Goal: Information Seeking & Learning: Find specific fact

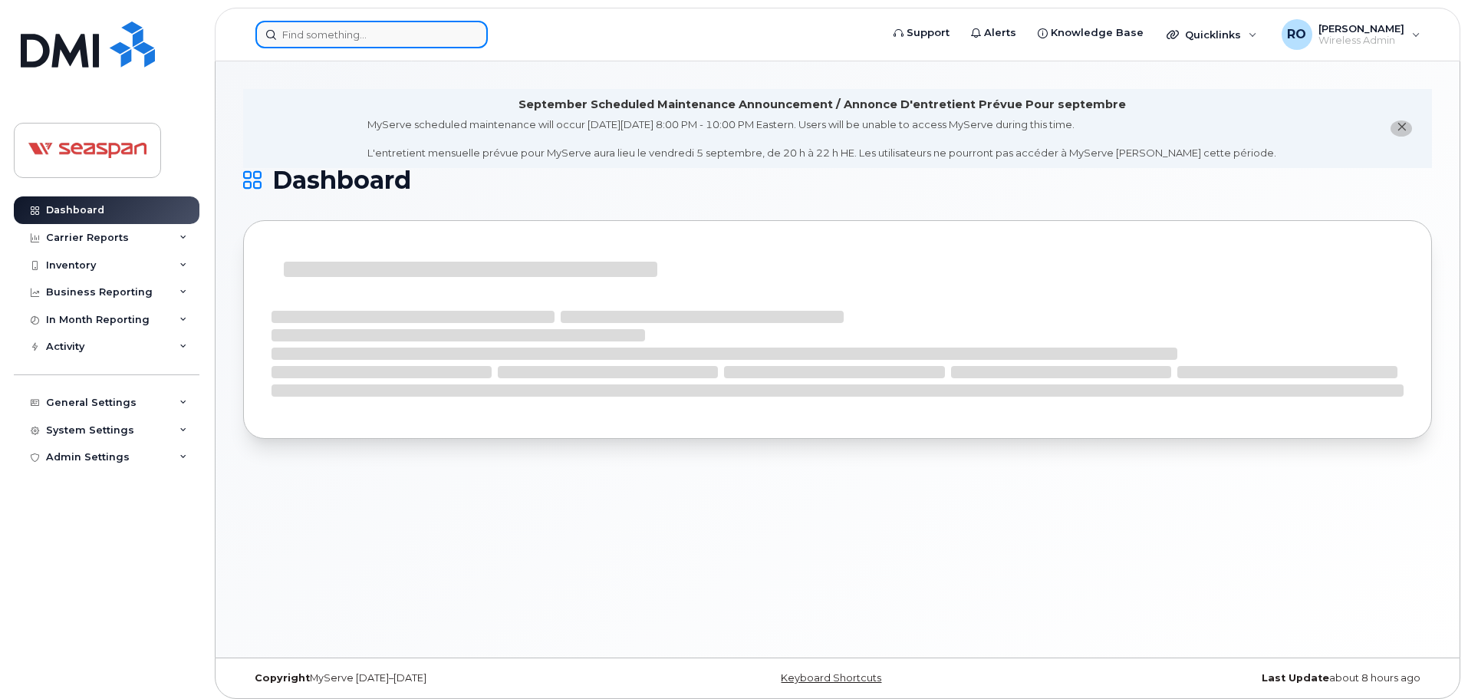
click at [385, 40] on input at bounding box center [371, 35] width 232 height 28
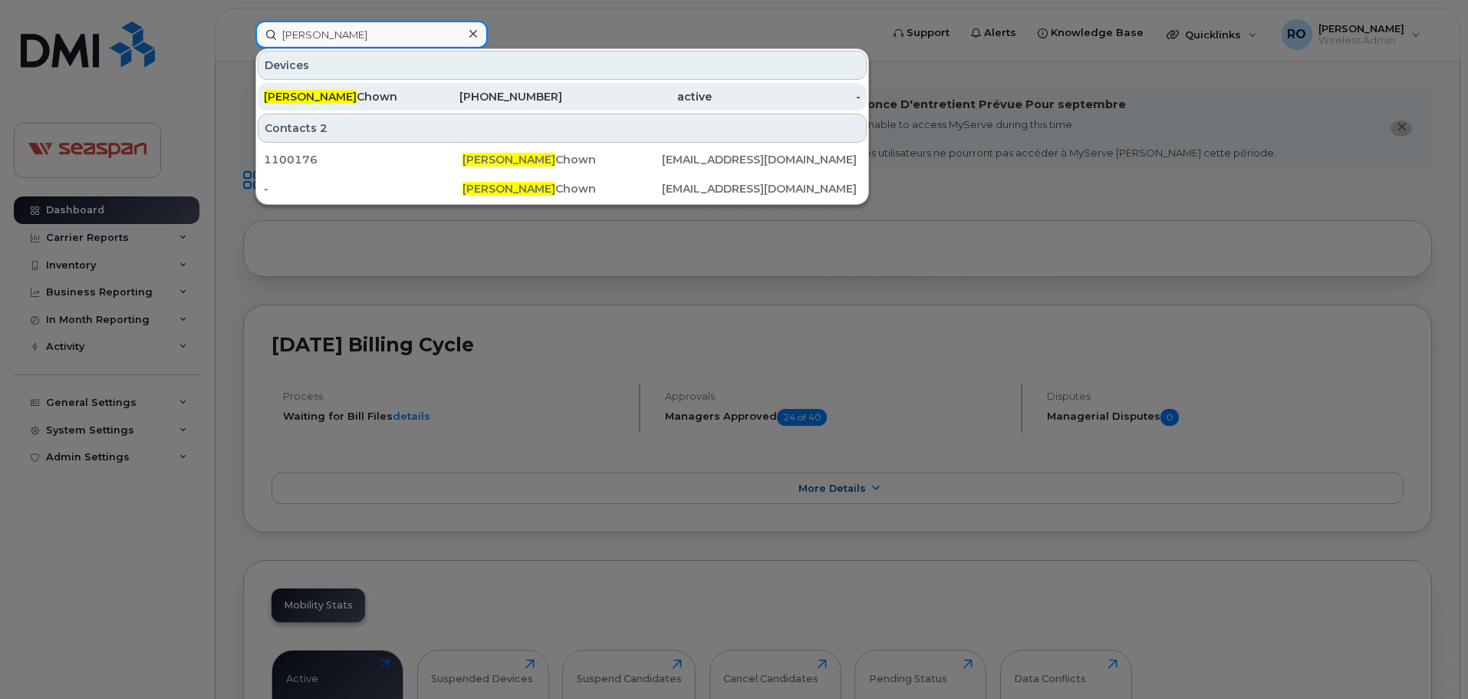
type input "[PERSON_NAME]"
click at [452, 84] on div "[PHONE_NUMBER]" at bounding box center [488, 97] width 150 height 28
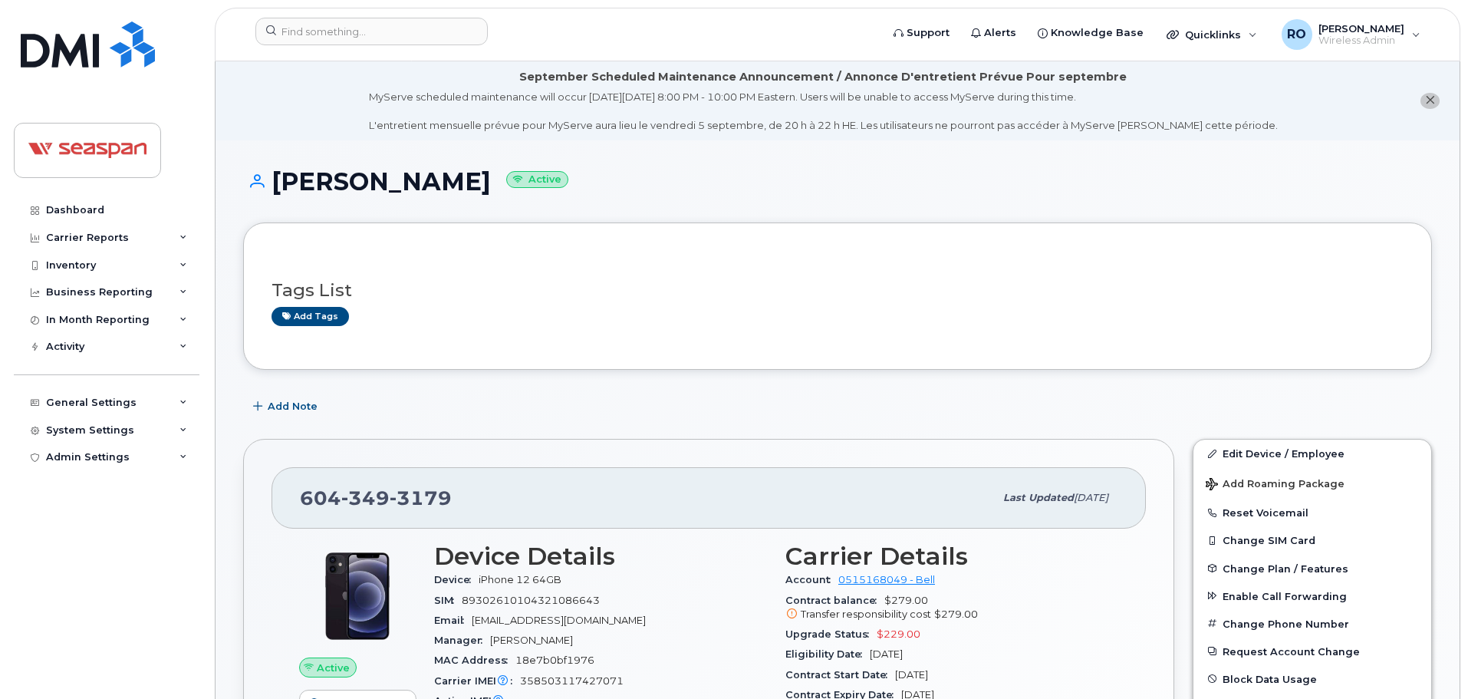
click at [1429, 103] on icon "close notification" at bounding box center [1430, 100] width 10 height 10
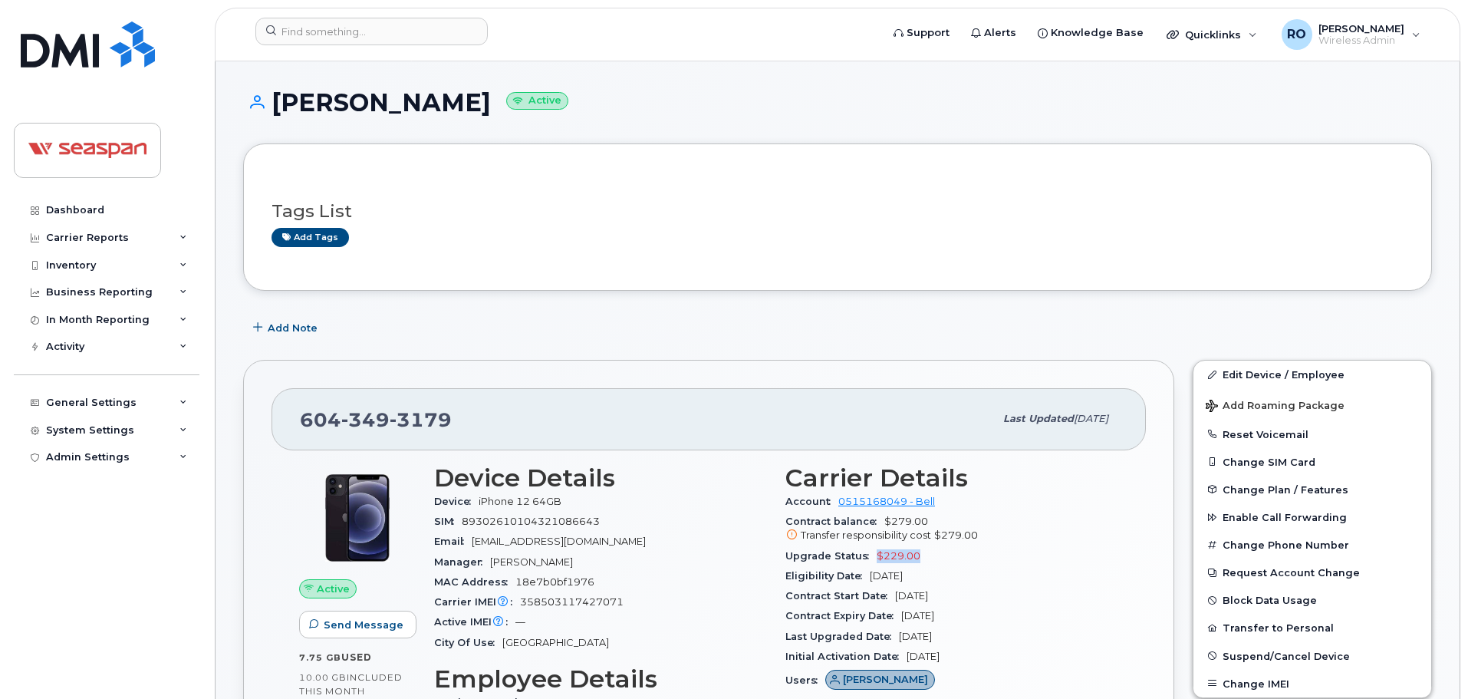
drag, startPoint x: 890, startPoint y: 549, endPoint x: 881, endPoint y: 547, distance: 9.3
click at [872, 547] on div "Upgrade Status $229.00" at bounding box center [951, 556] width 333 height 20
click at [954, 547] on div "Upgrade Status $229.00" at bounding box center [951, 556] width 333 height 20
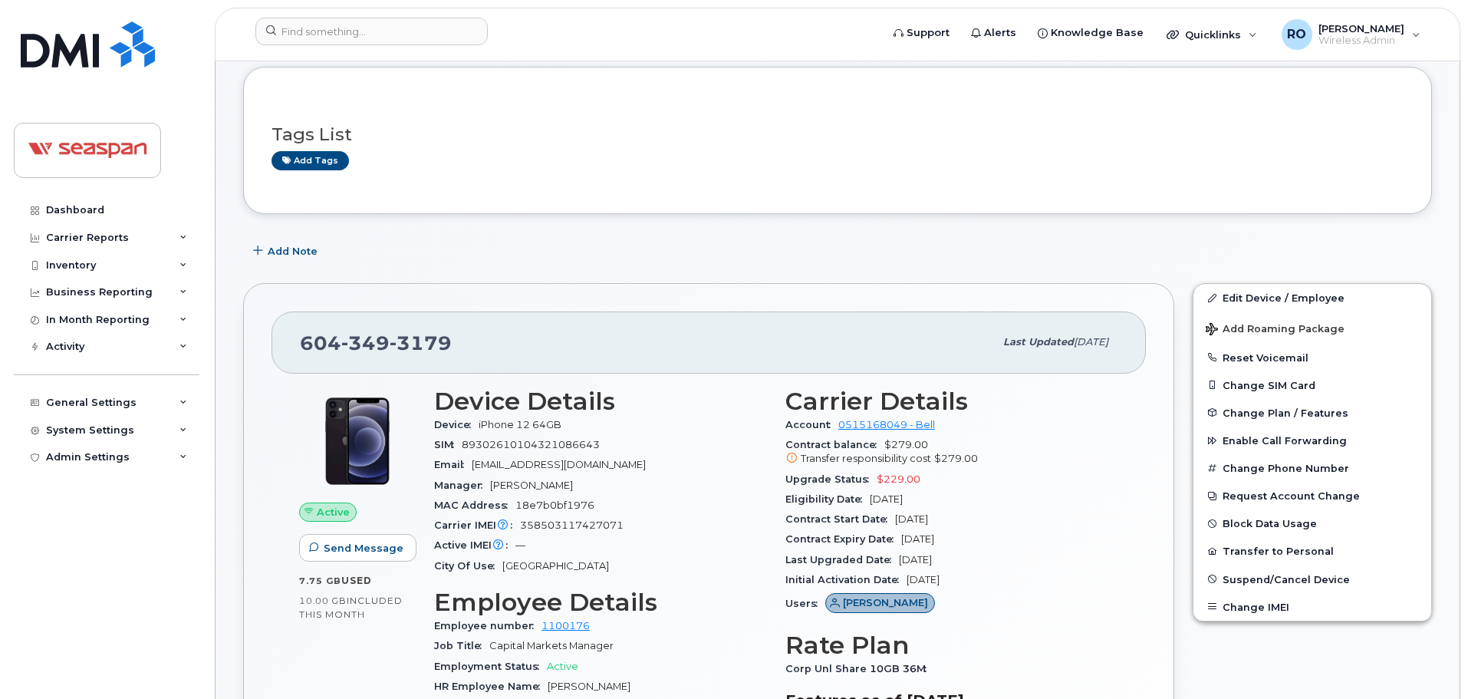
drag, startPoint x: 991, startPoint y: 579, endPoint x: 782, endPoint y: 421, distance: 261.6
click at [782, 421] on div "Carrier Details Account 0515168049 - Bell Contract balance $279.00 Transfer res…" at bounding box center [951, 634] width 351 height 513
drag, startPoint x: 787, startPoint y: 426, endPoint x: 1058, endPoint y: 570, distance: 306.3
click at [1058, 570] on section "Carrier Details Account 0515168049 - Bell Contract balance $279.00 Transfer res…" at bounding box center [951, 503] width 333 height 232
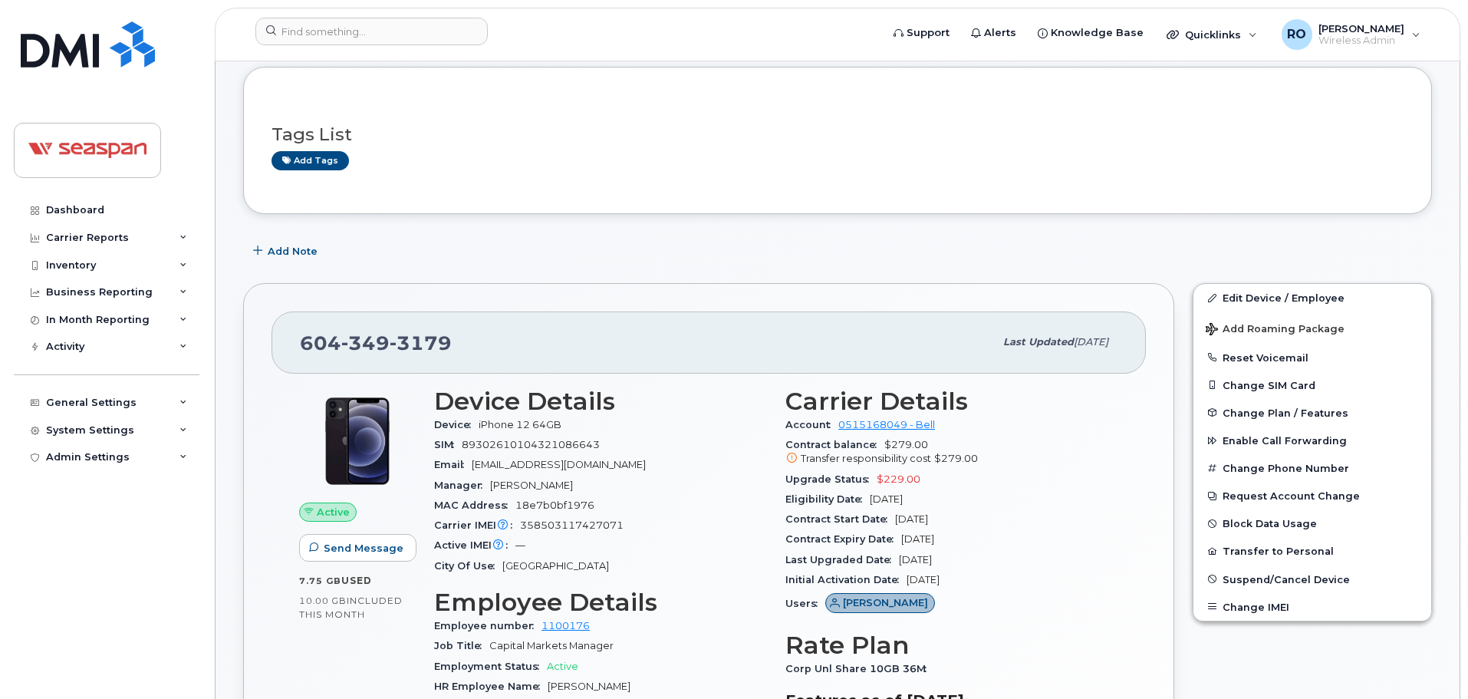
click at [1058, 570] on div "Initial Activation Date Aug 11, 2010" at bounding box center [951, 580] width 333 height 20
drag, startPoint x: 977, startPoint y: 551, endPoint x: 784, endPoint y: 426, distance: 229.7
click at [784, 426] on div "Carrier Details Account 0515168049 - Bell Contract balance $279.00 Transfer res…" at bounding box center [951, 634] width 351 height 513
drag, startPoint x: 787, startPoint y: 426, endPoint x: 1069, endPoint y: 584, distance: 323.0
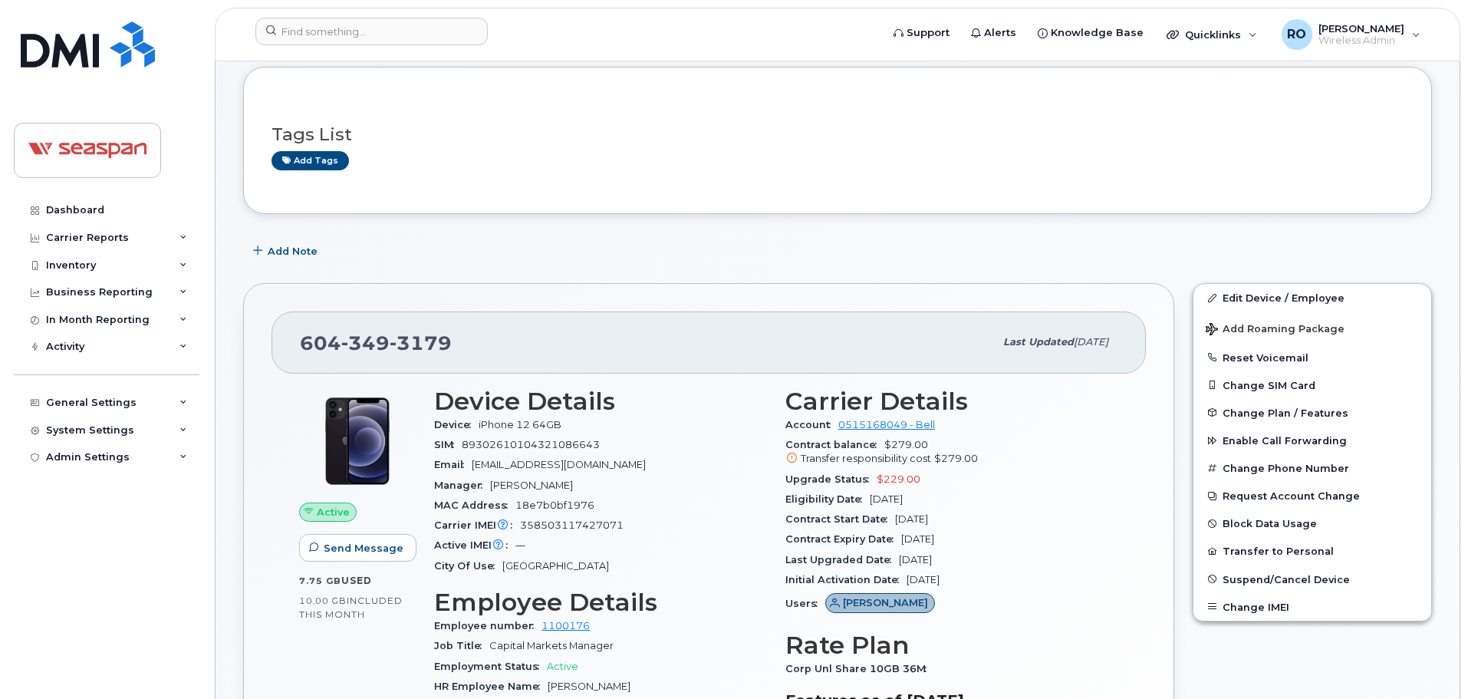
click at [1069, 584] on section "Carrier Details Account 0515168049 - Bell Contract balance $279.00 Transfer res…" at bounding box center [951, 503] width 333 height 232
click at [1069, 584] on div "Initial Activation Date Aug 11, 2010" at bounding box center [951, 580] width 333 height 20
drag, startPoint x: 1044, startPoint y: 575, endPoint x: 775, endPoint y: 432, distance: 305.0
click at [775, 432] on div "Device Details Device iPhone 12 64GB SIM 89302610104321086643 Email mchown@atla…" at bounding box center [776, 634] width 702 height 513
click at [785, 426] on span "Account" at bounding box center [811, 425] width 53 height 12
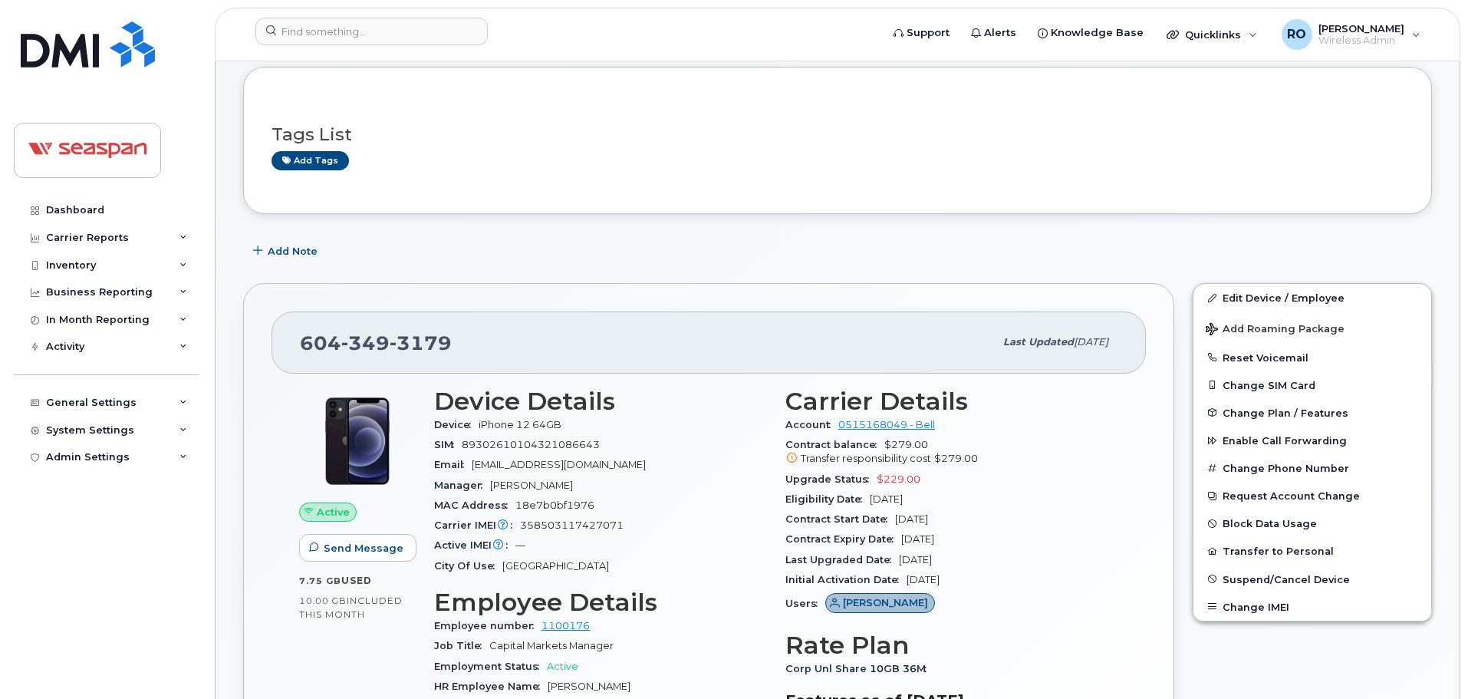
drag, startPoint x: 786, startPoint y: 424, endPoint x: 1009, endPoint y: 567, distance: 264.8
click at [1009, 567] on section "Carrier Details Account 0515168049 - Bell Contract balance $279.00 Transfer res…" at bounding box center [951, 503] width 333 height 232
click at [1010, 567] on div "Last Upgraded Date Jul 04, 2023" at bounding box center [951, 560] width 333 height 20
click at [1005, 422] on div "Account 0515168049 - Bell" at bounding box center [951, 425] width 333 height 20
drag, startPoint x: 982, startPoint y: 584, endPoint x: 784, endPoint y: 430, distance: 250.3
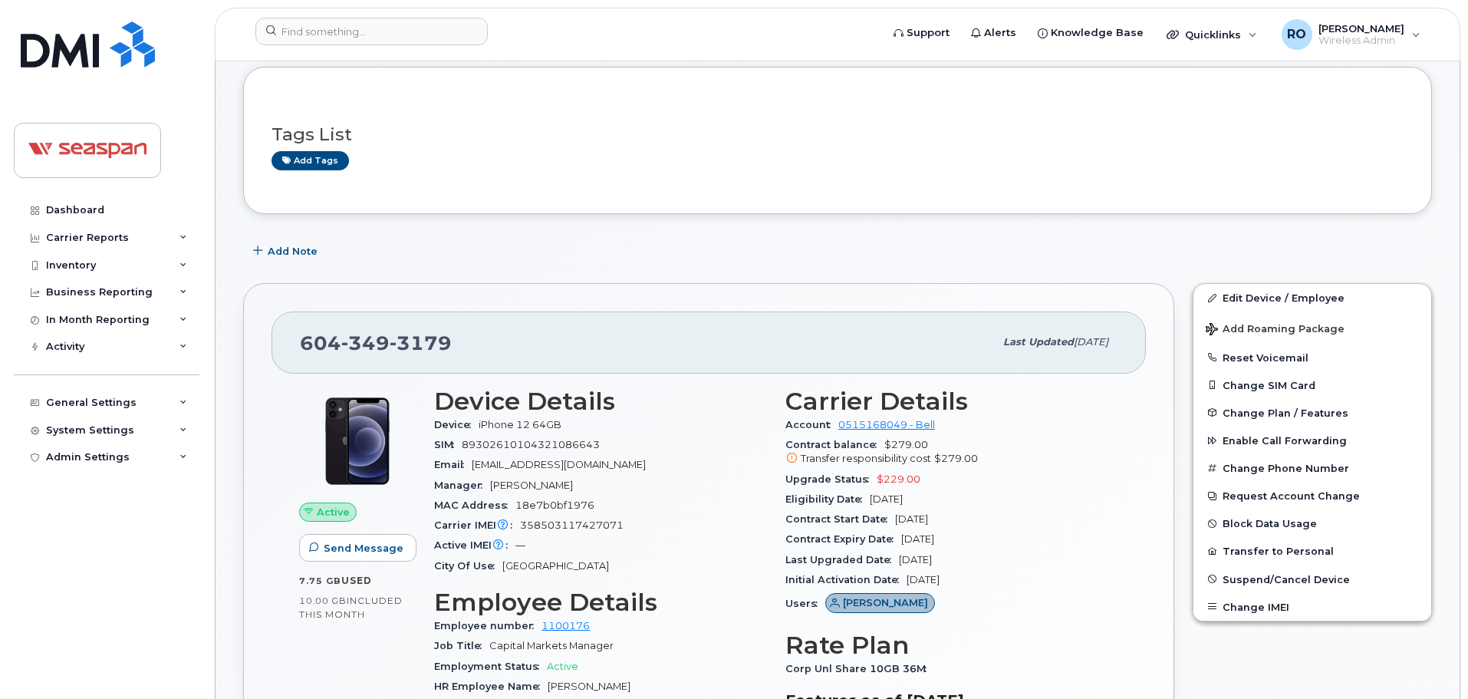
click at [784, 430] on div "Carrier Details Account 0515168049 - Bell Contract balance $279.00 Transfer res…" at bounding box center [951, 634] width 351 height 513
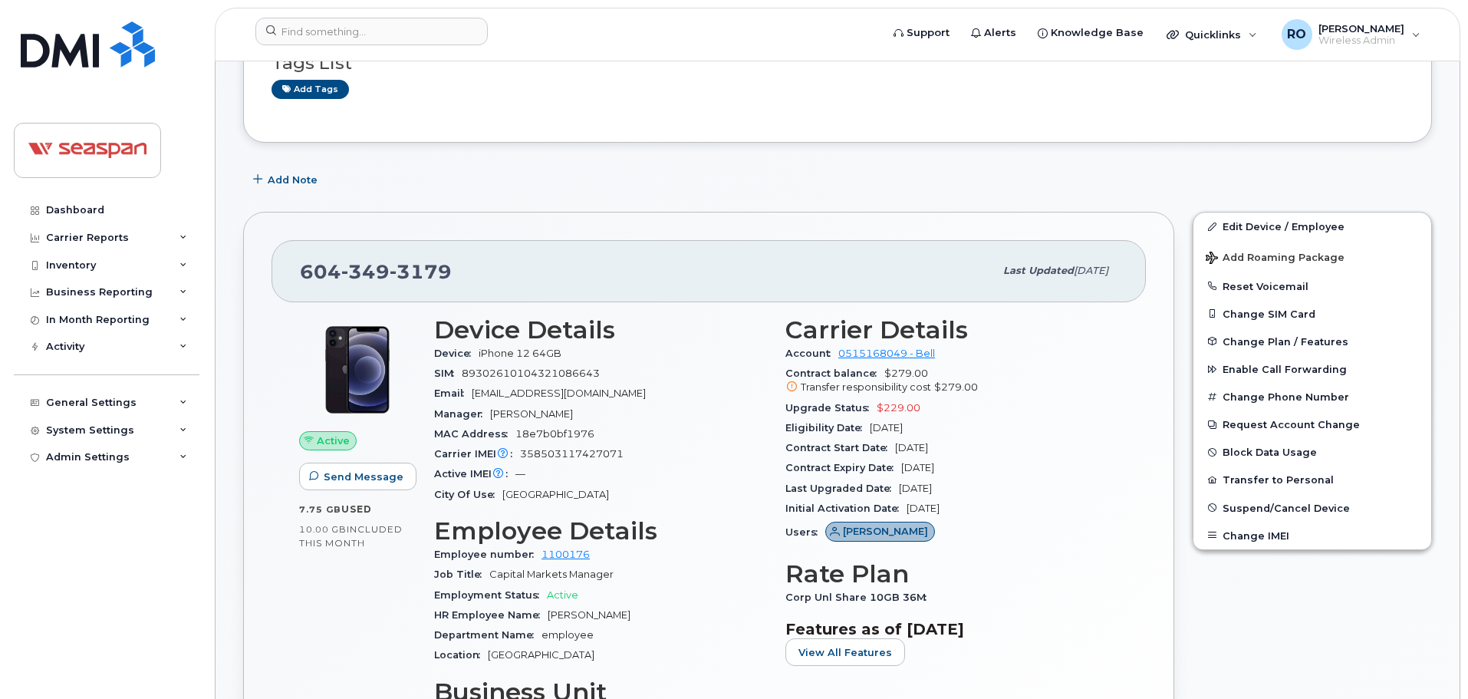
scroll to position [230, 0]
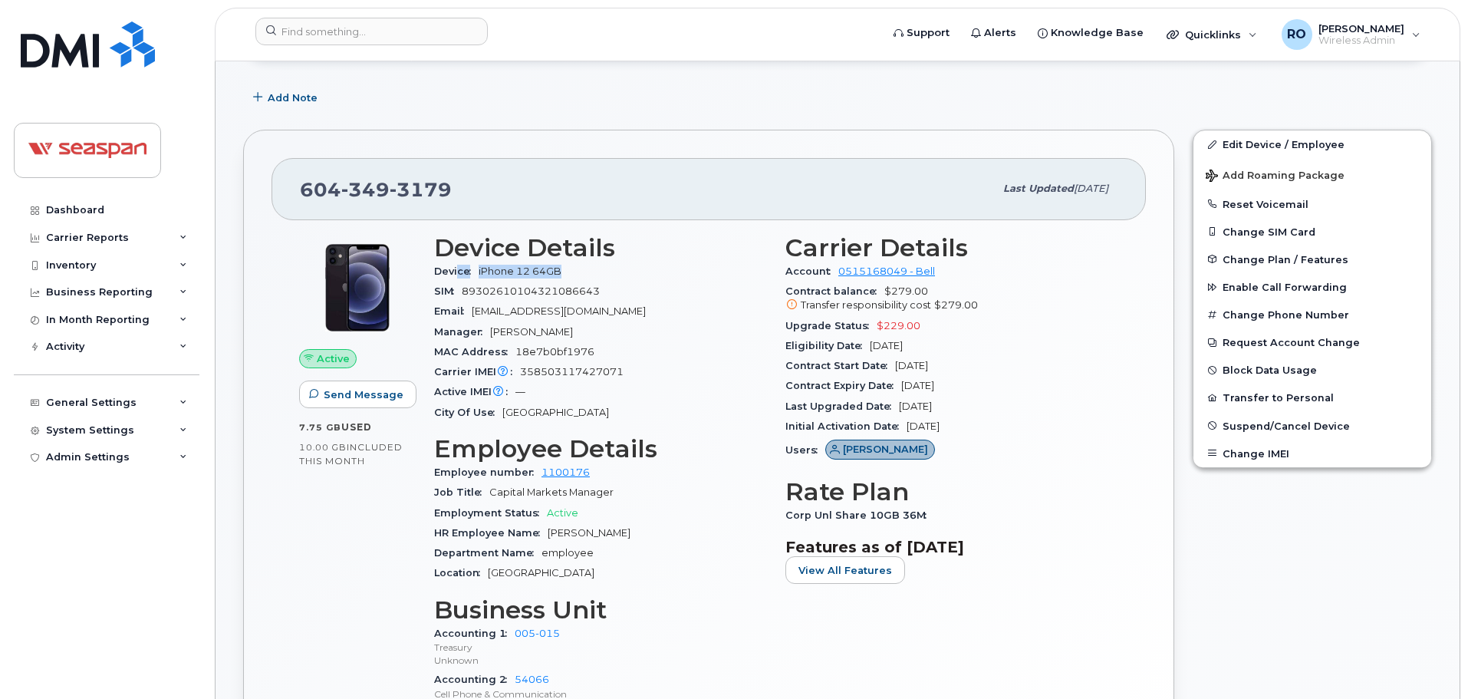
drag, startPoint x: 560, startPoint y: 270, endPoint x: 456, endPoint y: 272, distance: 103.5
click at [456, 272] on div "Device iPhone 12 64GB" at bounding box center [600, 271] width 333 height 20
click at [599, 270] on div "Device iPhone 12 64GB" at bounding box center [600, 271] width 333 height 20
drag, startPoint x: 853, startPoint y: 328, endPoint x: 919, endPoint y: 320, distance: 66.5
click at [919, 320] on div "Upgrade Status $229.00" at bounding box center [951, 326] width 333 height 20
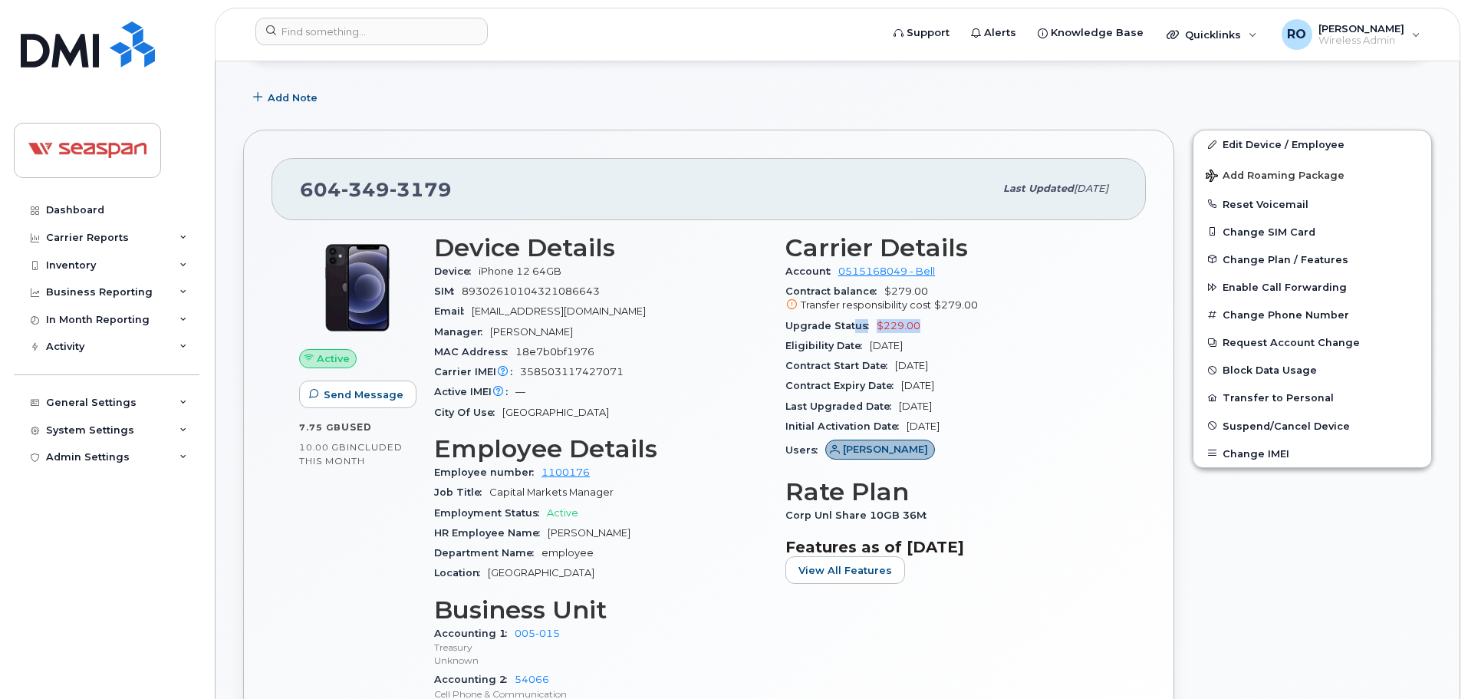
click at [919, 320] on div "Upgrade Status $229.00" at bounding box center [951, 326] width 333 height 20
drag, startPoint x: 829, startPoint y: 322, endPoint x: 778, endPoint y: 271, distance: 71.6
click at [778, 271] on div "Carrier Details Account 0515168049 - Bell Contract balance $279.00 Transfer res…" at bounding box center [951, 481] width 351 height 513
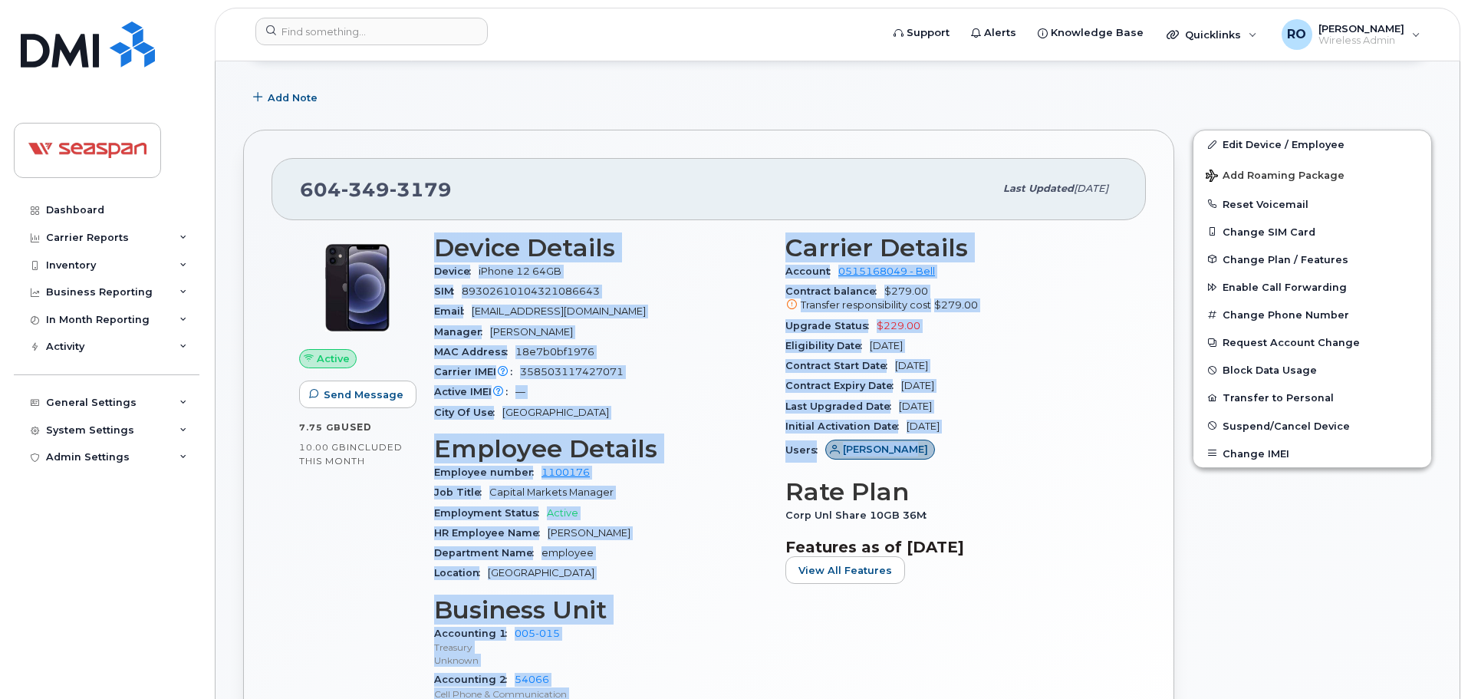
drag, startPoint x: 437, startPoint y: 251, endPoint x: 1072, endPoint y: 450, distance: 665.5
click at [1072, 450] on div "Device Details Device iPhone 12 64GB SIM 89302610104321086643 Email mchown@atla…" at bounding box center [776, 481] width 702 height 513
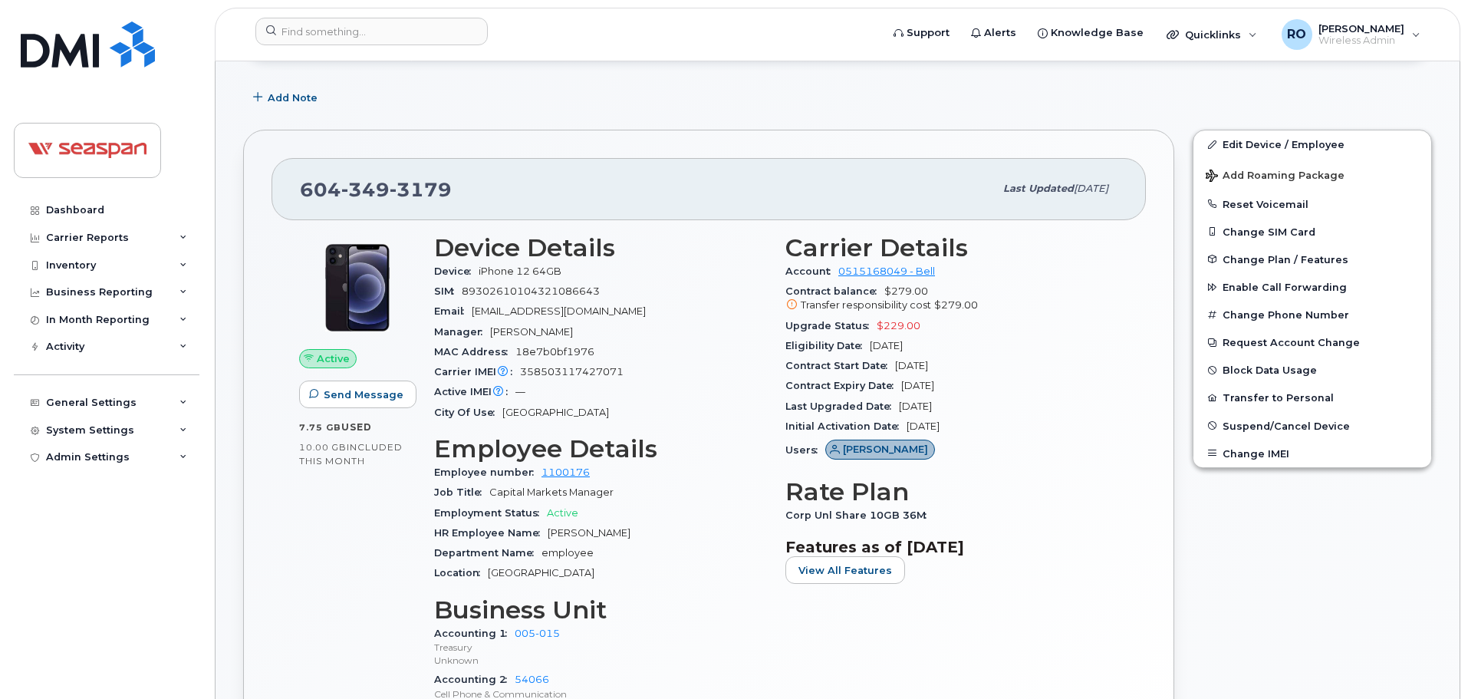
click at [1072, 450] on div "Users Mitch Chown" at bounding box center [951, 450] width 333 height 29
drag, startPoint x: 1054, startPoint y: 435, endPoint x: 427, endPoint y: 245, distance: 654.7
click at [427, 245] on div "Device Details Device iPhone 12 64GB SIM 89302610104321086643 Email mchown@atla…" at bounding box center [776, 481] width 702 height 513
click at [427, 245] on div "Device Details Device iPhone 12 64GB SIM 89302610104321086643 Email mchown@atla…" at bounding box center [600, 481] width 351 height 513
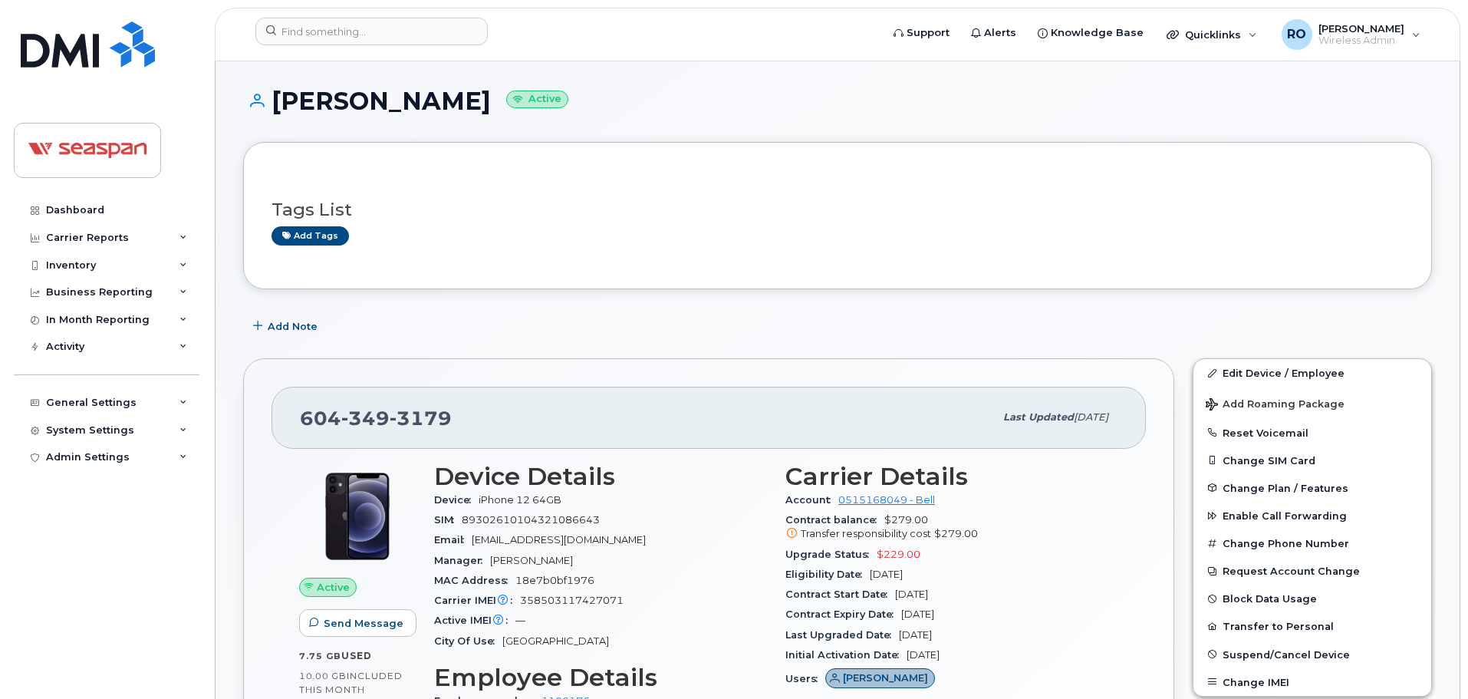
scroll to position [0, 0]
